Goal: Information Seeking & Learning: Stay updated

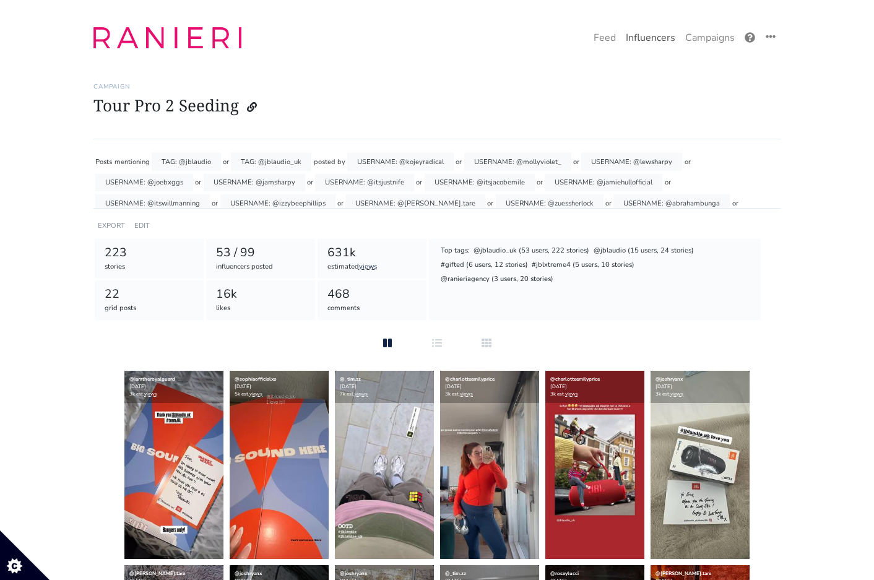
click at [637, 37] on link "Influencers" at bounding box center [650, 37] width 59 height 25
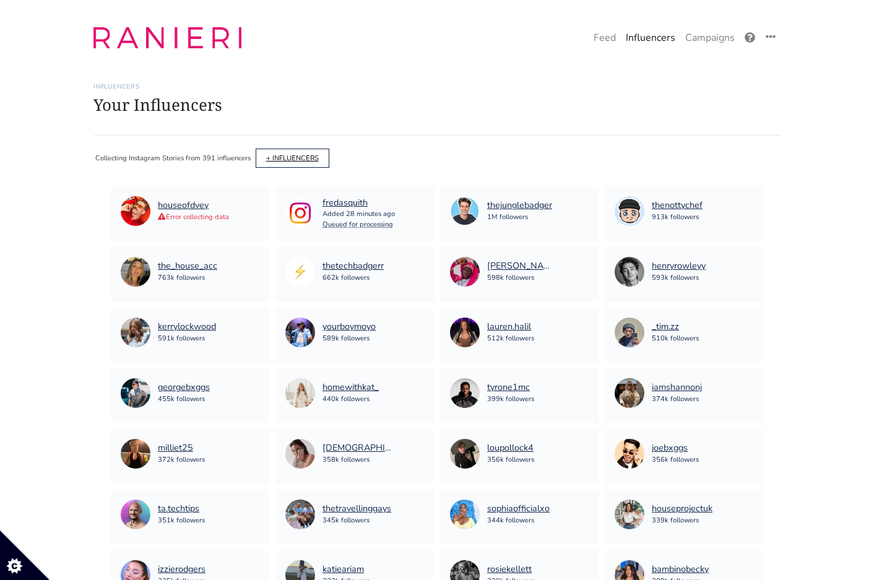
click at [285, 155] on link "+ INFLUENCERS" at bounding box center [292, 158] width 53 height 9
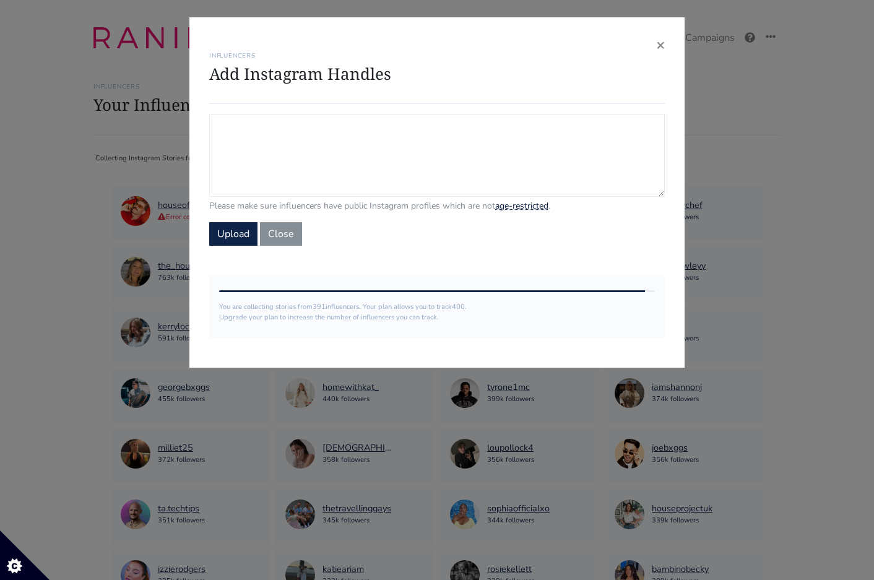
click at [288, 155] on textarea "Campaign Influencers (optional) Only stories from these influencers will be inc…" at bounding box center [437, 155] width 456 height 83
type textarea "@natalia"
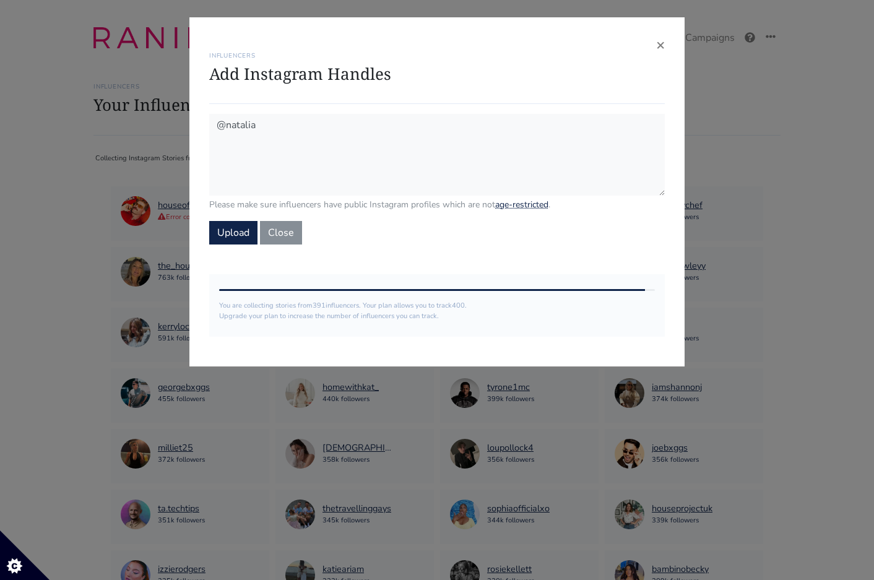
click at [665, 40] on div "× INFLUENCERS Add Instagram Handles @natalia Please make sure influencers have …" at bounding box center [436, 191] width 495 height 349
click at [664, 43] on span "×" at bounding box center [660, 45] width 9 height 20
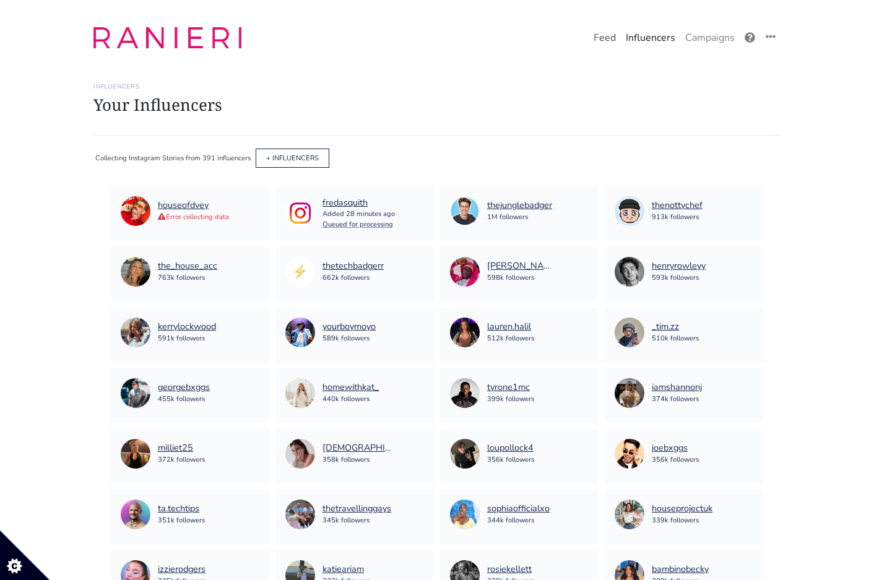
click at [612, 47] on link "Feed" at bounding box center [605, 37] width 32 height 25
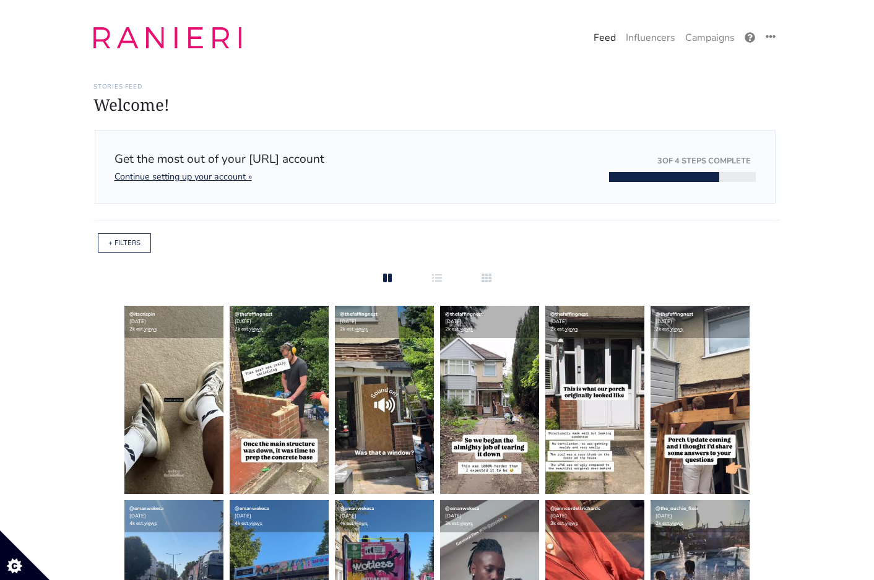
click at [126, 235] on div "+ FILTERS" at bounding box center [124, 242] width 53 height 19
click at [126, 241] on link "+ FILTERS" at bounding box center [124, 242] width 32 height 9
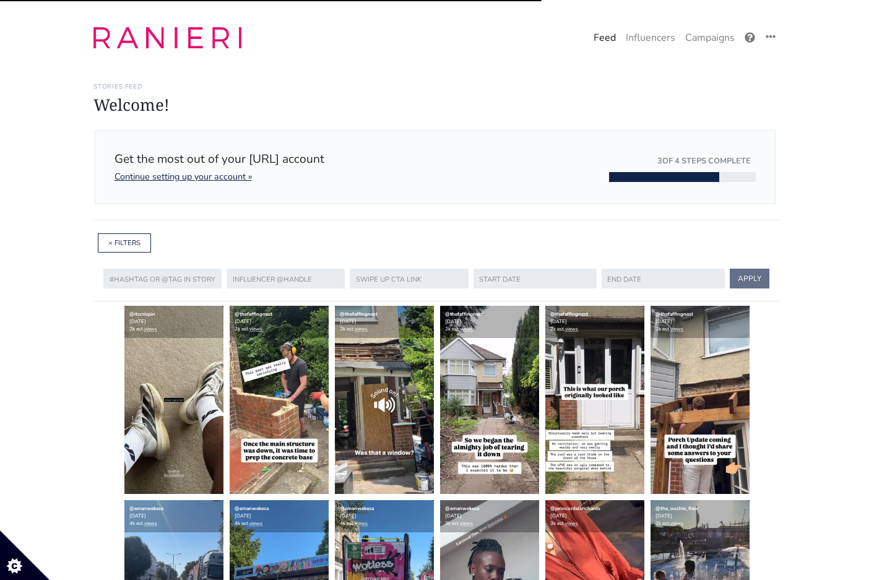
drag, startPoint x: 142, startPoint y: 264, endPoint x: 142, endPoint y: 289, distance: 25.4
click at [142, 264] on div "APPLY" at bounding box center [436, 278] width 687 height 45
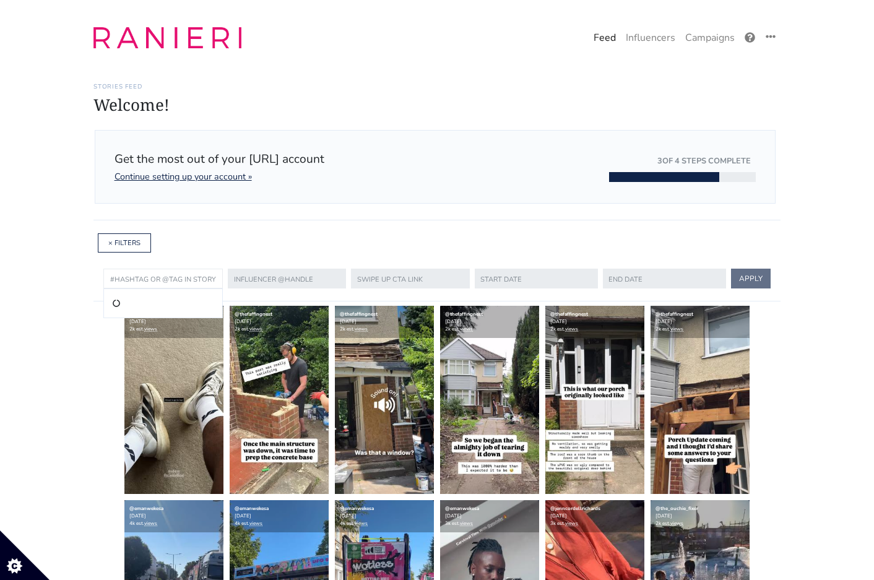
click at [140, 278] on input "text" at bounding box center [162, 279] width 119 height 20
click at [139, 300] on li "@delonghiuk" at bounding box center [162, 303] width 103 height 15
type input "@delonghiuk"
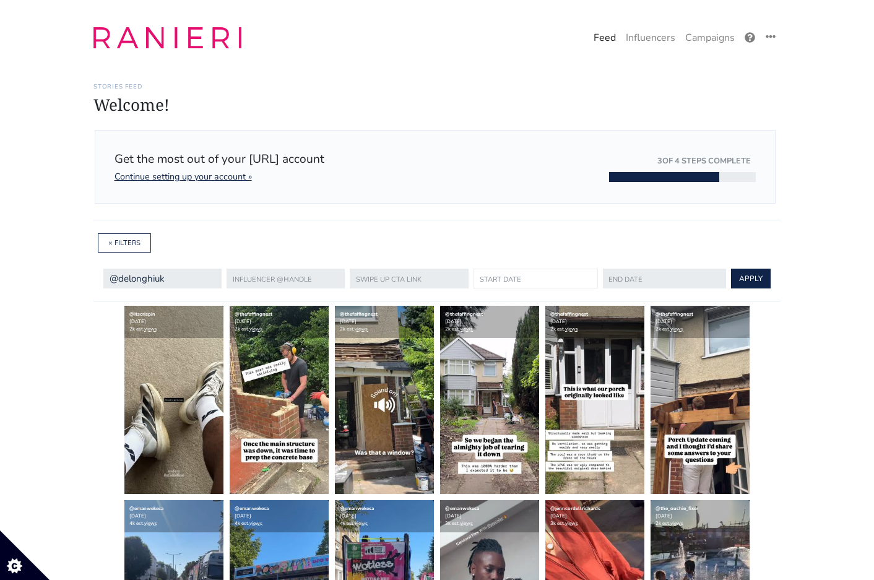
click at [482, 278] on input "text" at bounding box center [536, 279] width 124 height 20
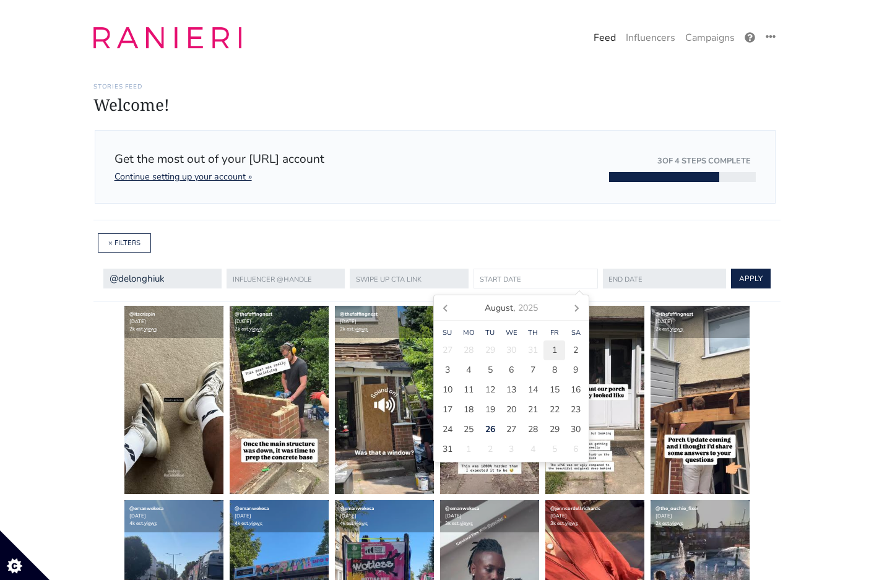
click at [552, 352] on span "1" at bounding box center [554, 350] width 5 height 13
type input "2025-08-01"
click at [651, 284] on input "text" at bounding box center [664, 279] width 124 height 20
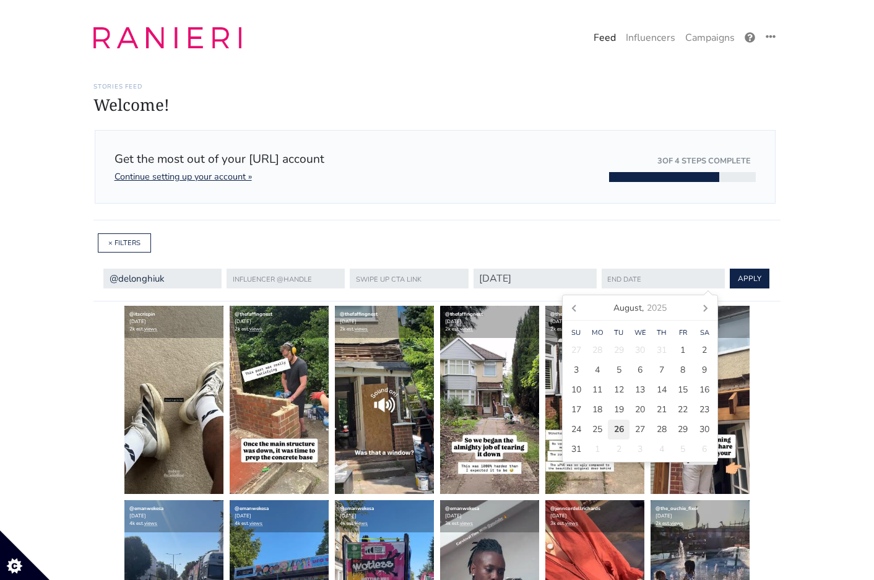
click at [620, 427] on span "26" at bounding box center [619, 429] width 10 height 13
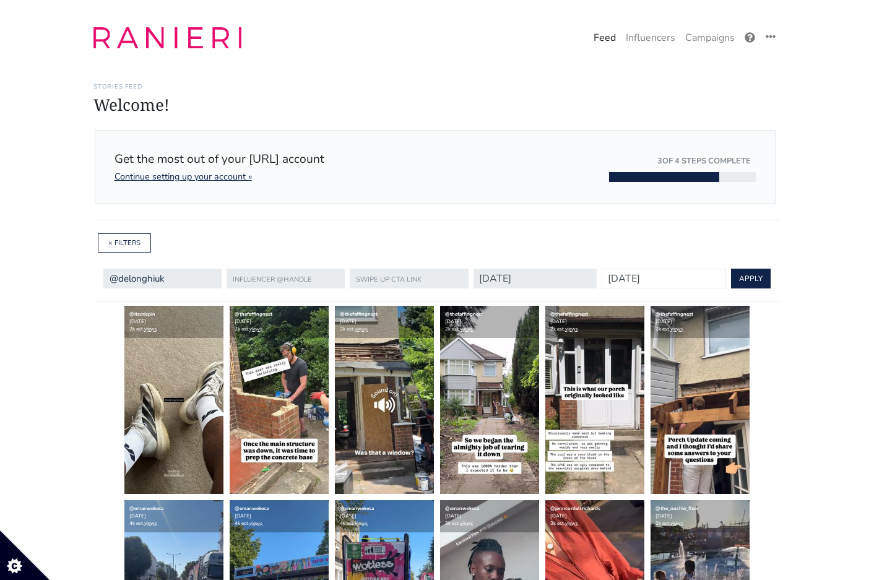
click at [667, 272] on input "[DATE]" at bounding box center [664, 279] width 124 height 20
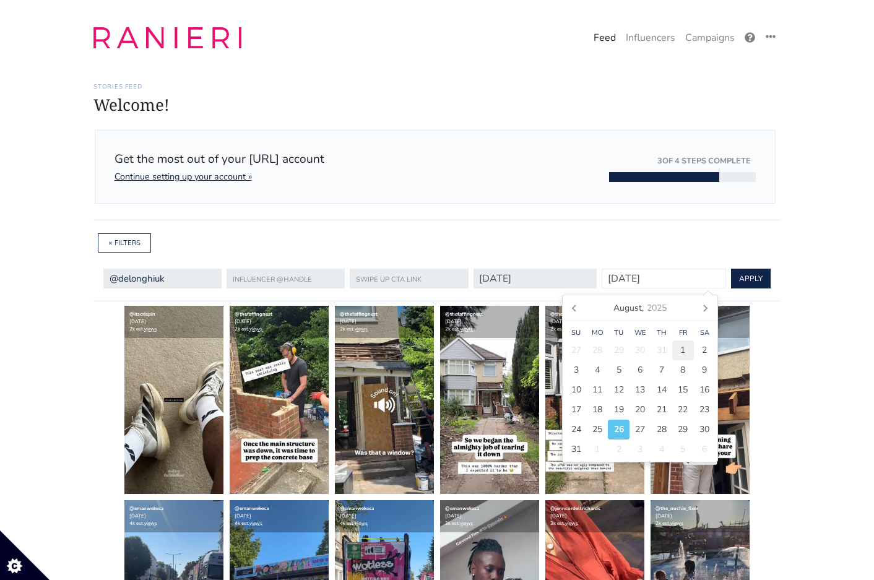
click at [689, 349] on div "1" at bounding box center [683, 350] width 22 height 20
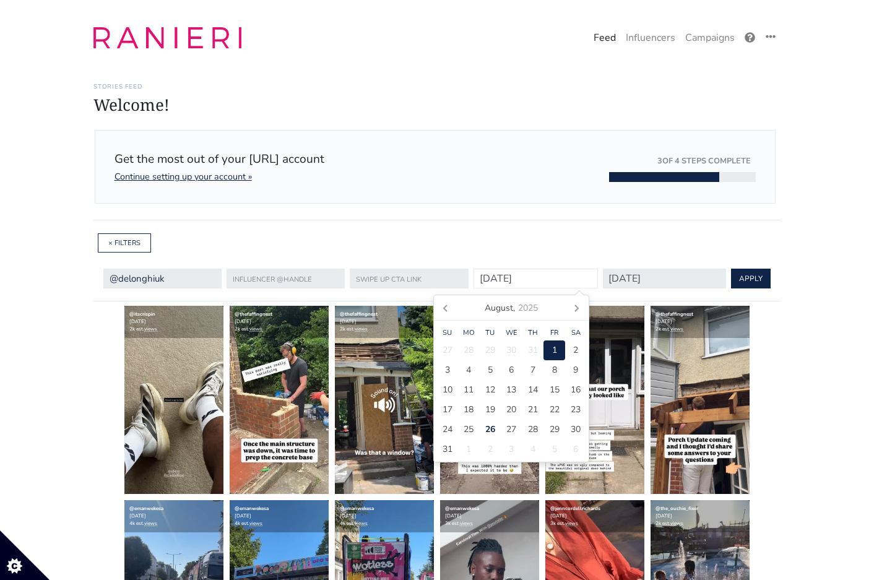
click at [560, 282] on input "2025-08-01" at bounding box center [536, 279] width 124 height 20
drag, startPoint x: 654, startPoint y: 283, endPoint x: 665, endPoint y: 273, distance: 15.4
click at [654, 283] on input "2025-08-01" at bounding box center [664, 279] width 124 height 20
click at [665, 271] on input "2025-08-01" at bounding box center [664, 279] width 124 height 20
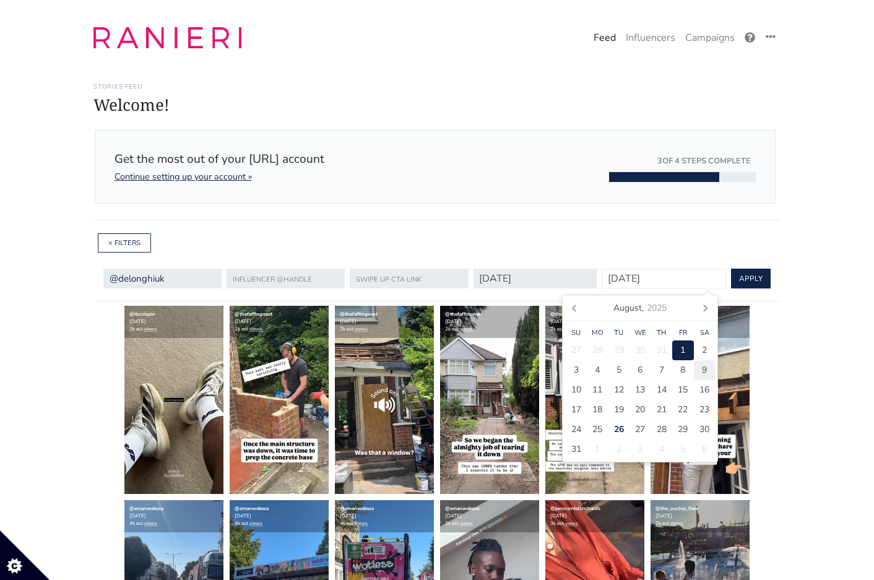
click at [698, 364] on div "9" at bounding box center [705, 370] width 22 height 20
type input "2025-08-09"
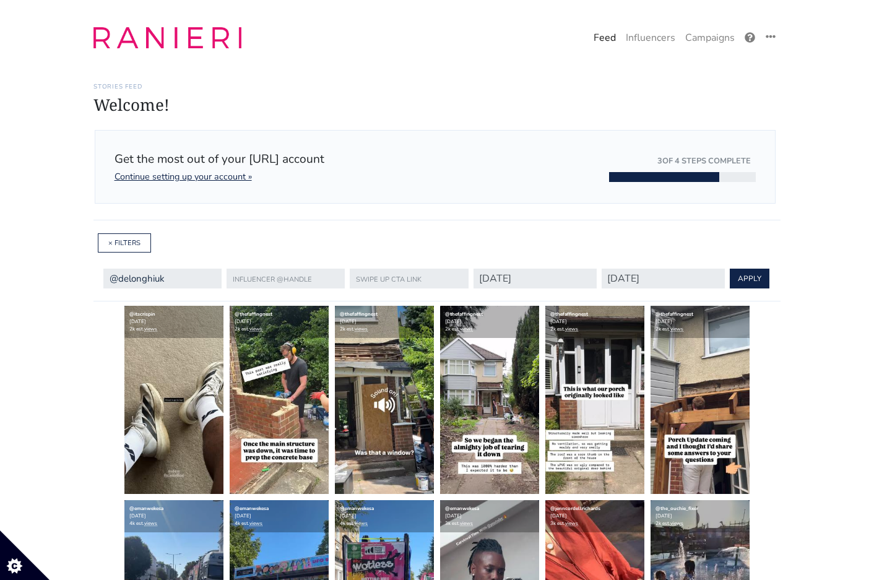
click at [740, 272] on button "APPLY" at bounding box center [750, 279] width 40 height 20
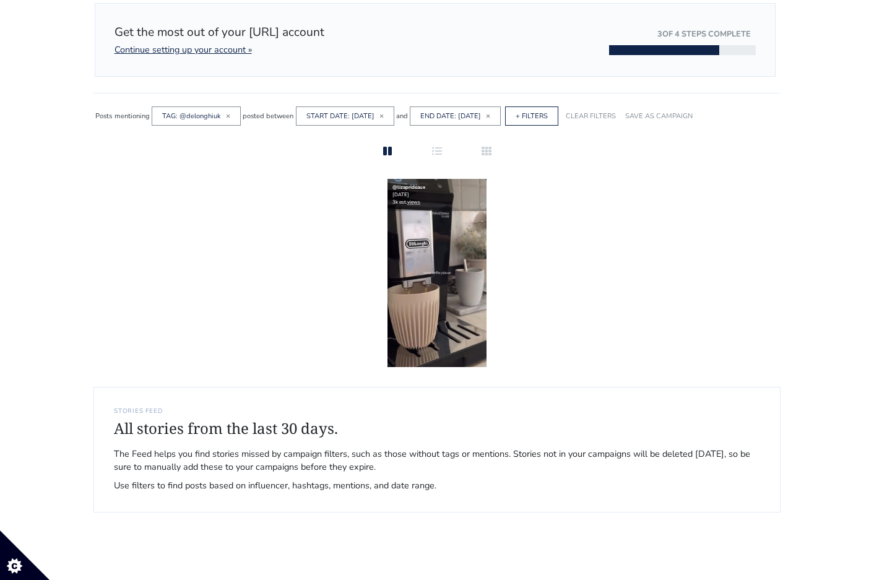
scroll to position [129, 0]
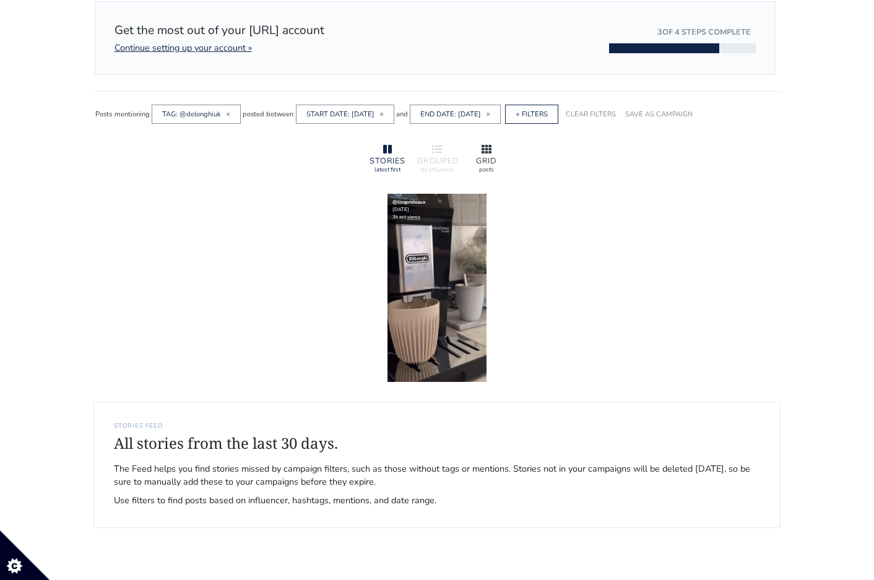
click at [498, 147] on div at bounding box center [487, 149] width 40 height 15
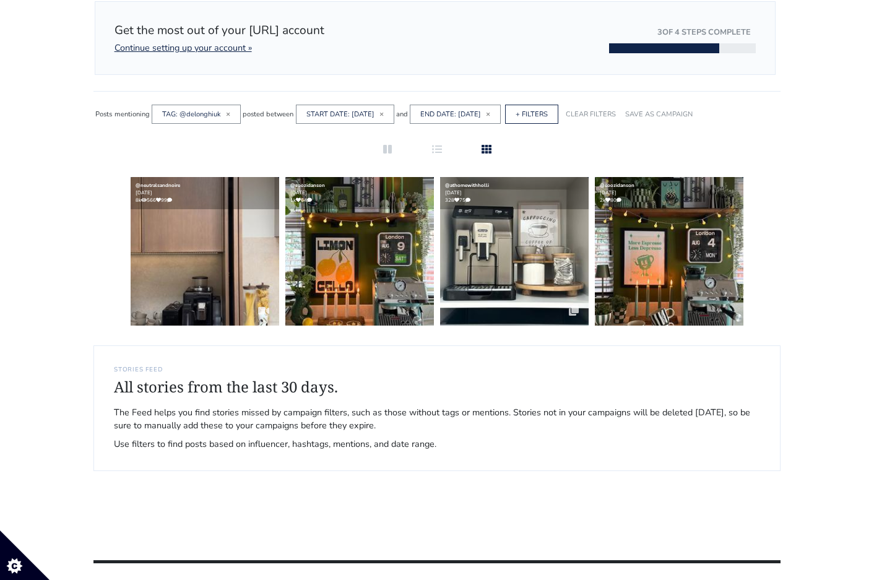
click at [230, 109] on div "TAG: @delonghiuk ×" at bounding box center [196, 114] width 89 height 19
click at [229, 111] on span "×" at bounding box center [228, 114] width 4 height 10
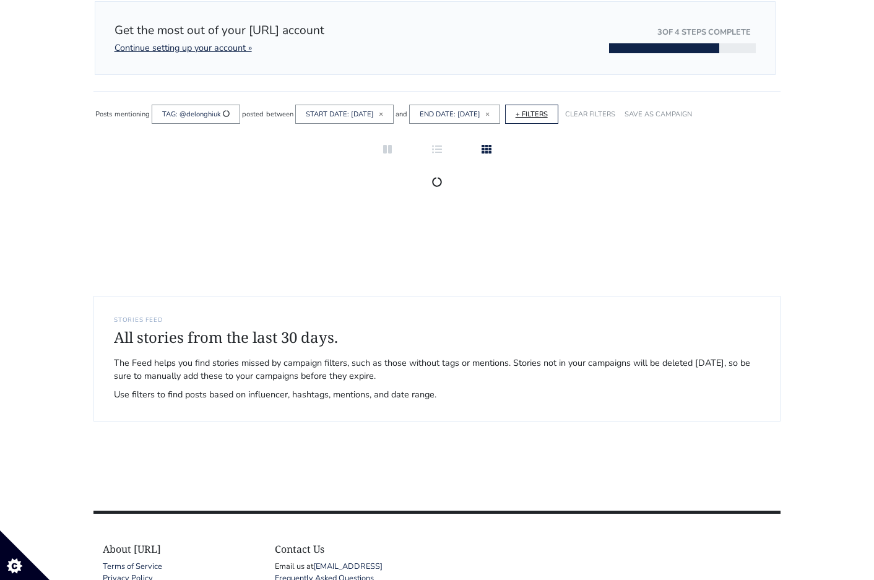
click at [548, 115] on link "+ FILTERS" at bounding box center [532, 114] width 32 height 9
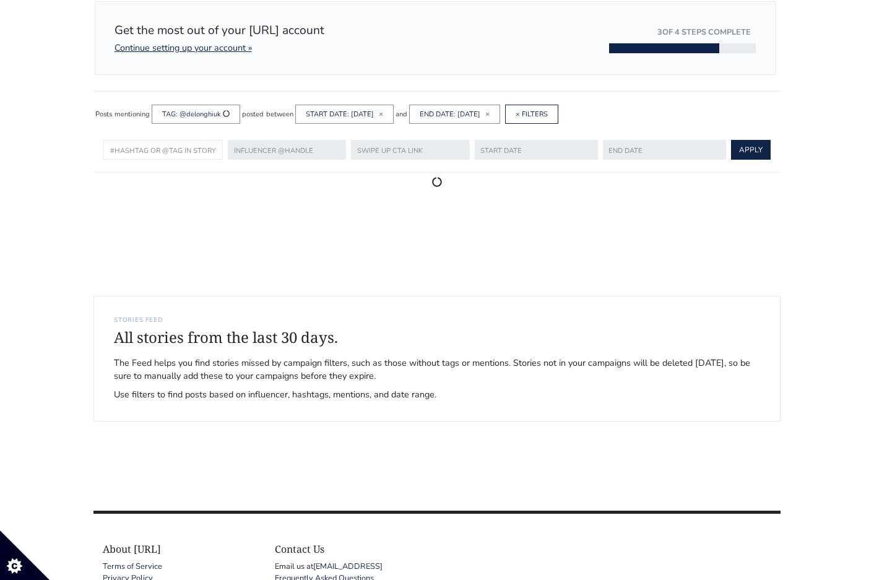
click at [161, 149] on input "text" at bounding box center [162, 150] width 119 height 20
click at [178, 170] on li "@jblaudio_uk" at bounding box center [162, 174] width 103 height 15
type input "@jblaudio_uk"
click at [500, 111] on div "END DATE: 2025-08-09 ×" at bounding box center [454, 114] width 91 height 19
click at [490, 113] on span "×" at bounding box center [487, 114] width 4 height 10
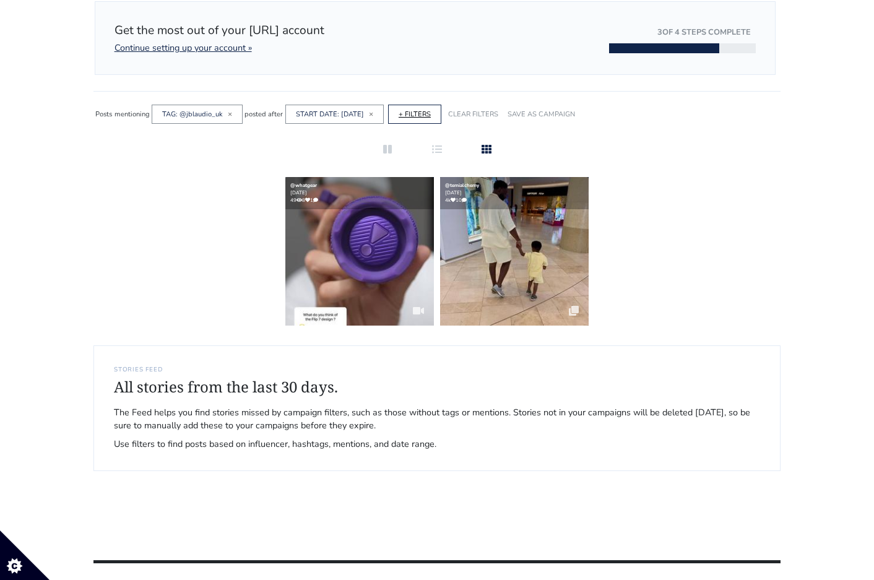
click at [431, 110] on link "+ FILTERS" at bounding box center [415, 114] width 32 height 9
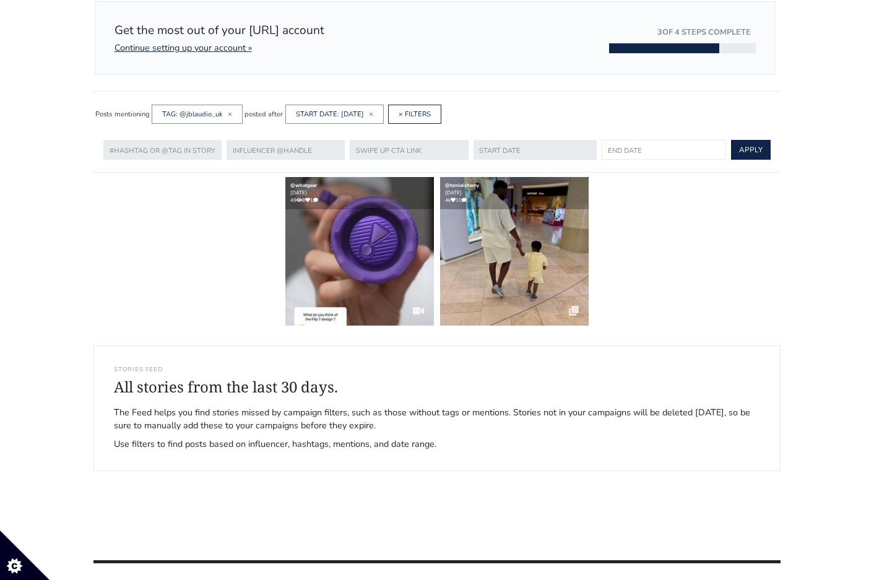
click at [639, 151] on input "text" at bounding box center [664, 150] width 124 height 20
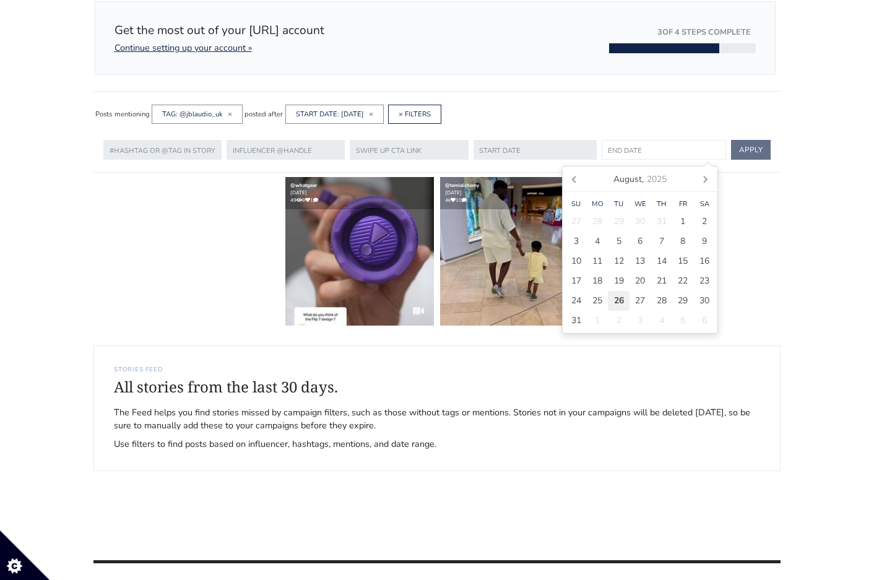
click at [612, 299] on div "26" at bounding box center [619, 301] width 22 height 20
type input "[DATE]"
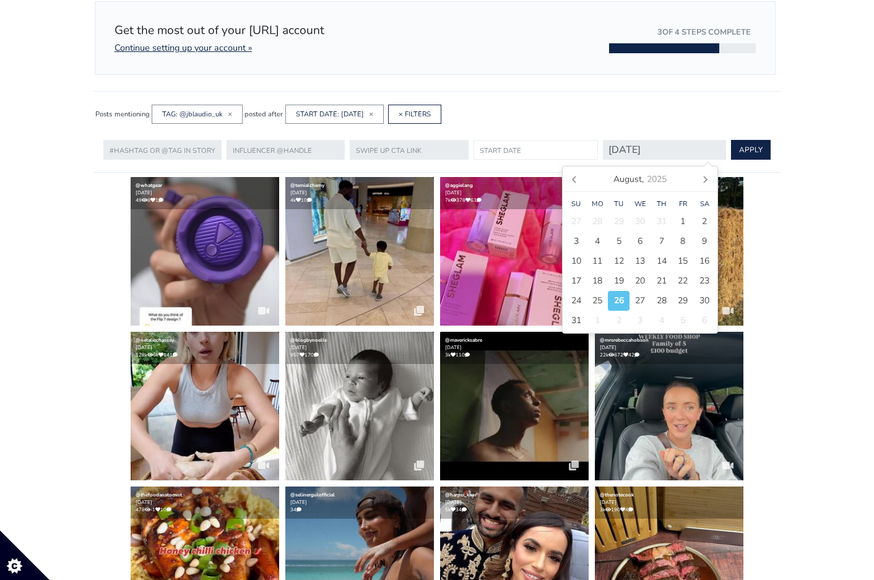
click at [508, 151] on input "text" at bounding box center [536, 150] width 124 height 20
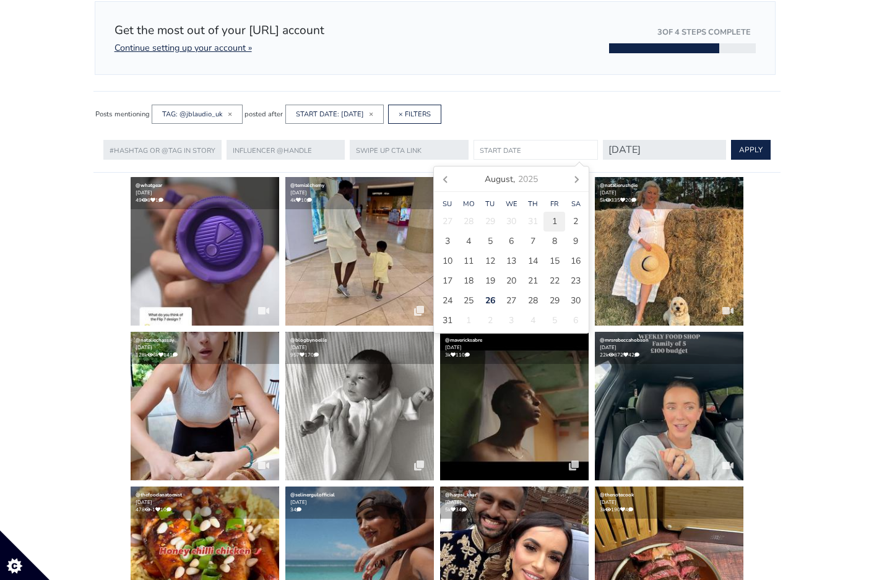
click at [554, 221] on span "1" at bounding box center [554, 221] width 5 height 13
type input "2025-08-01"
click at [749, 145] on button "APPLY" at bounding box center [750, 150] width 40 height 20
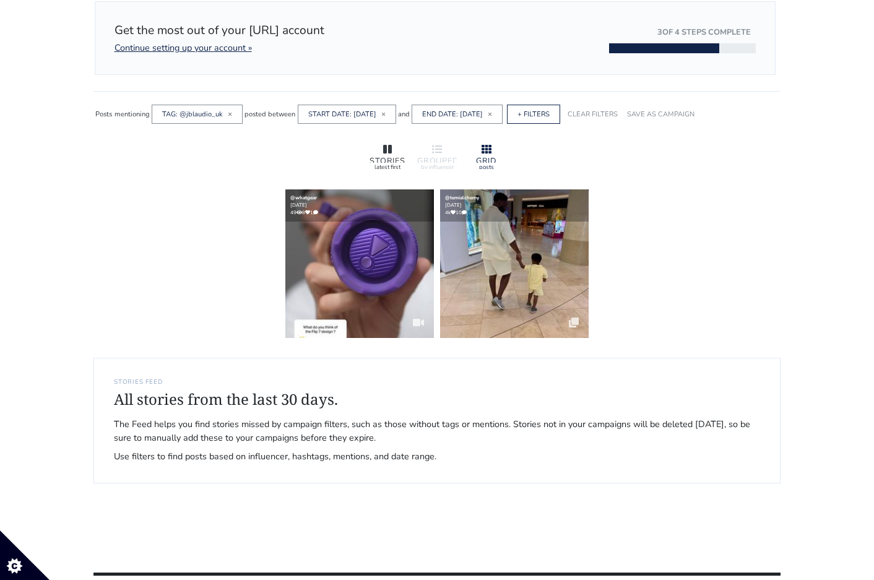
click at [370, 139] on div "STORIES latest first" at bounding box center [388, 155] width 50 height 37
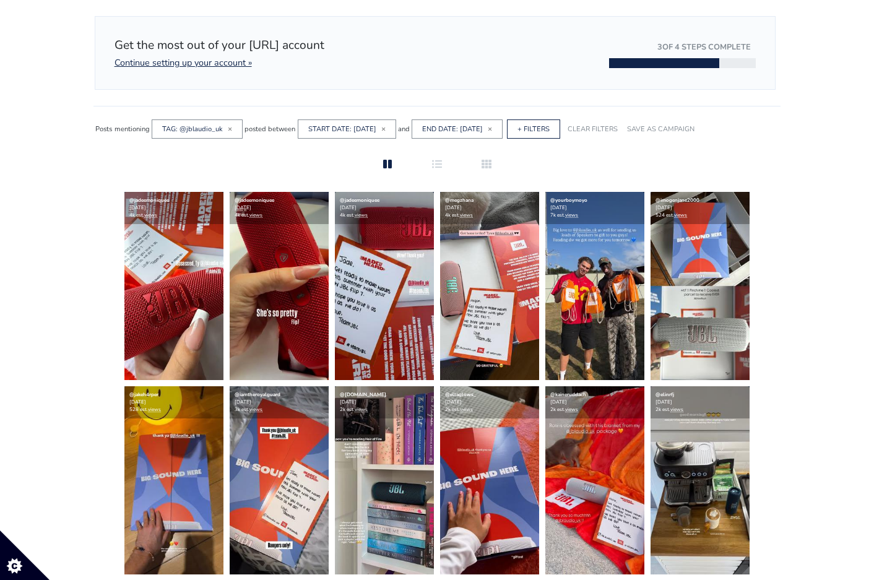
scroll to position [0, 0]
